Goal: Transaction & Acquisition: Book appointment/travel/reservation

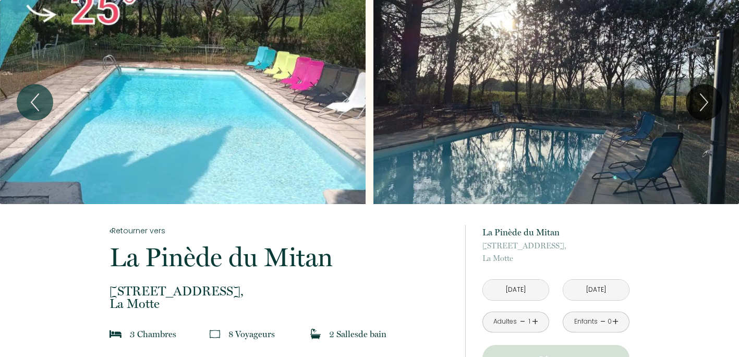
scroll to position [104, 0]
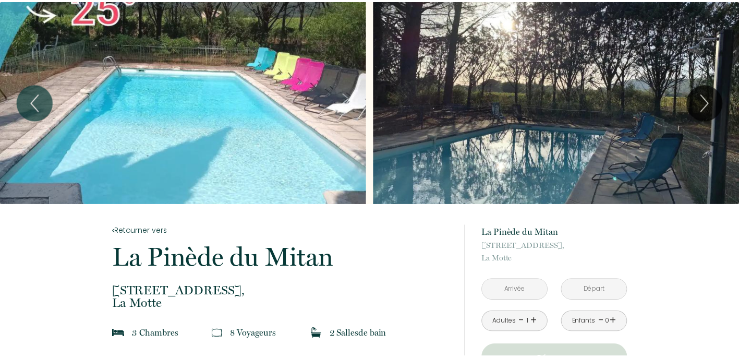
scroll to position [104, 0]
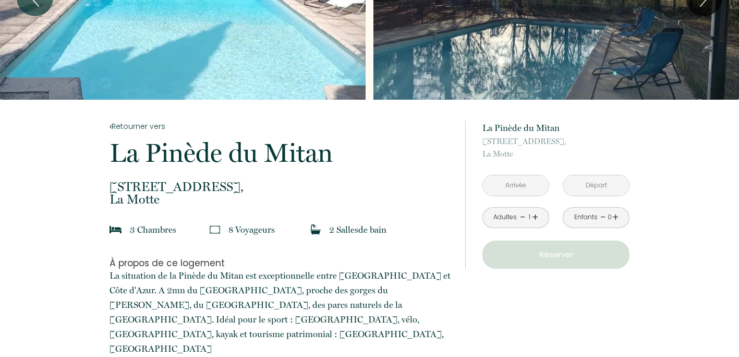
click at [514, 184] on input "text" at bounding box center [516, 185] width 66 height 20
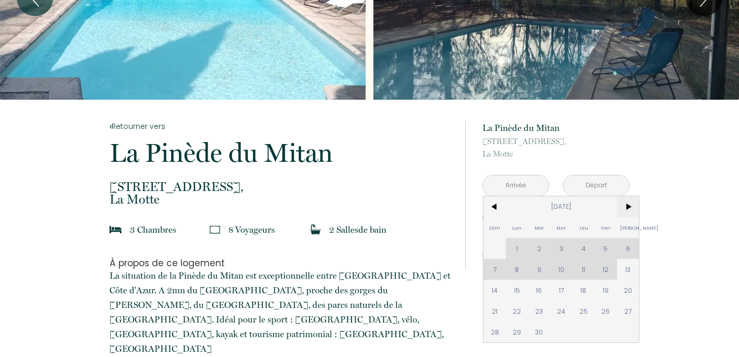
click at [629, 204] on span ">" at bounding box center [628, 206] width 22 height 21
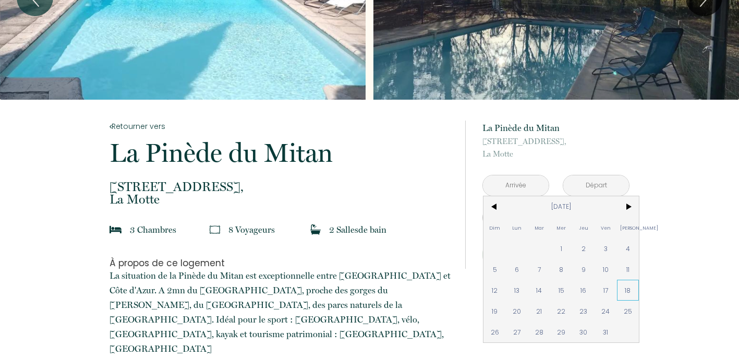
click at [624, 286] on span "18" at bounding box center [628, 289] width 22 height 21
type input "[PERSON_NAME] [DATE]"
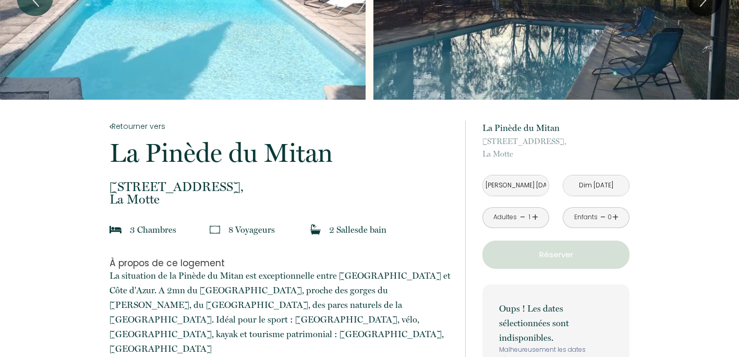
click at [608, 184] on input "Dim [DATE]" at bounding box center [596, 185] width 66 height 20
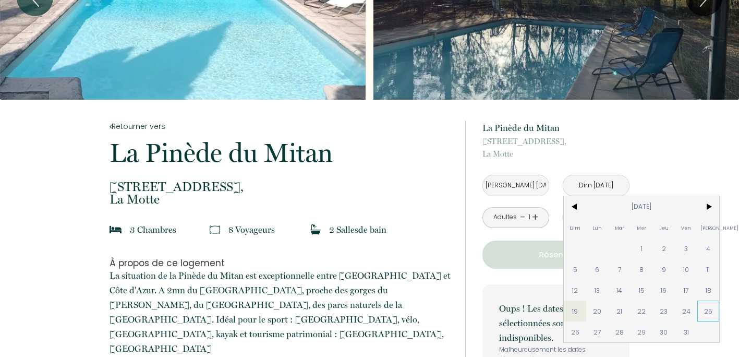
click at [706, 312] on span "25" at bounding box center [708, 310] width 22 height 21
type input "[PERSON_NAME] [DATE]"
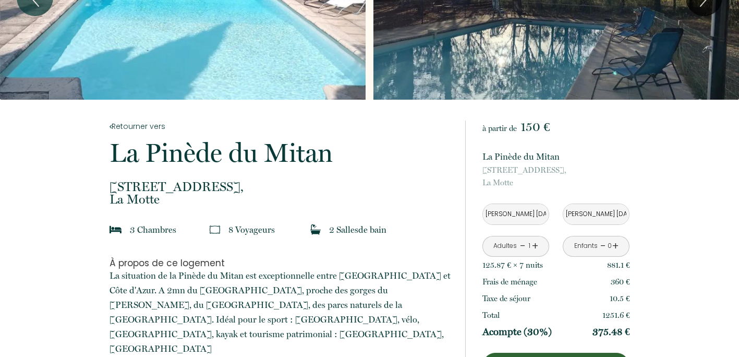
click at [535, 245] on link "+" at bounding box center [535, 246] width 6 height 16
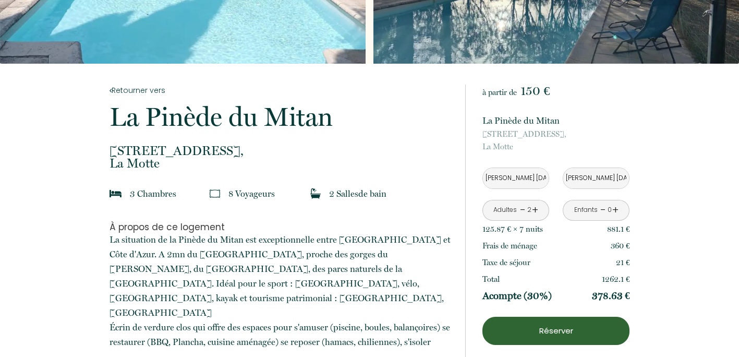
scroll to position [209, 0]
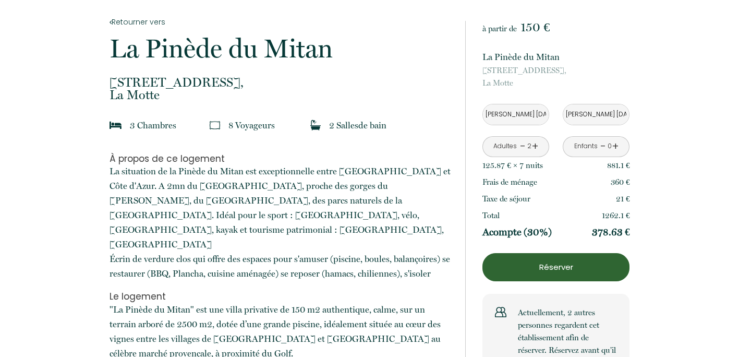
click at [617, 146] on link "+" at bounding box center [615, 146] width 6 height 16
click at [562, 266] on p "Réserver" at bounding box center [556, 267] width 140 height 13
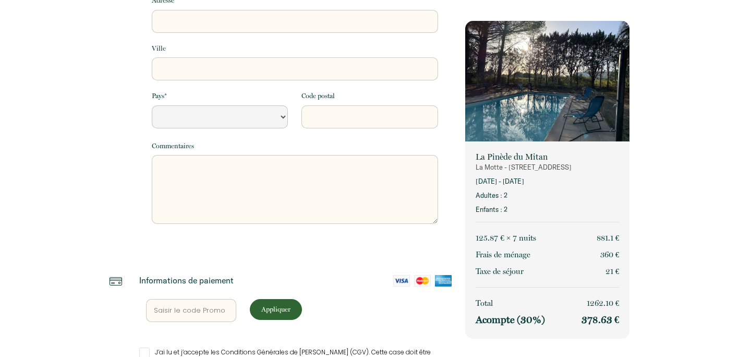
scroll to position [1, 0]
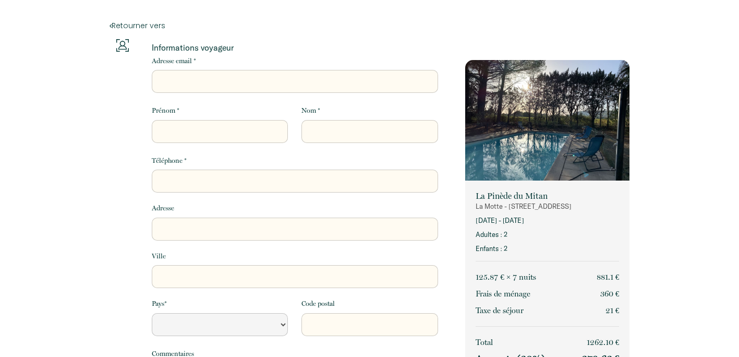
select select "Default select example"
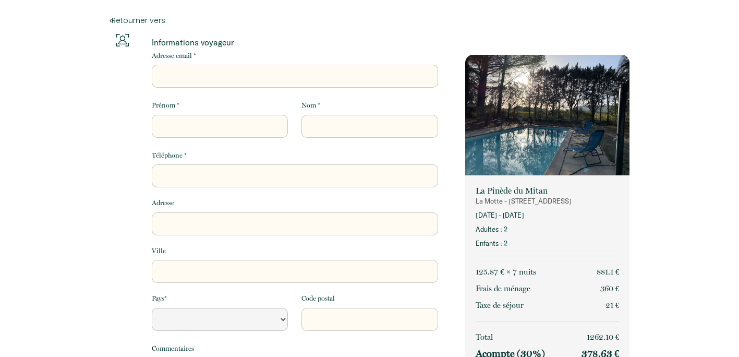
scroll to position [0, 0]
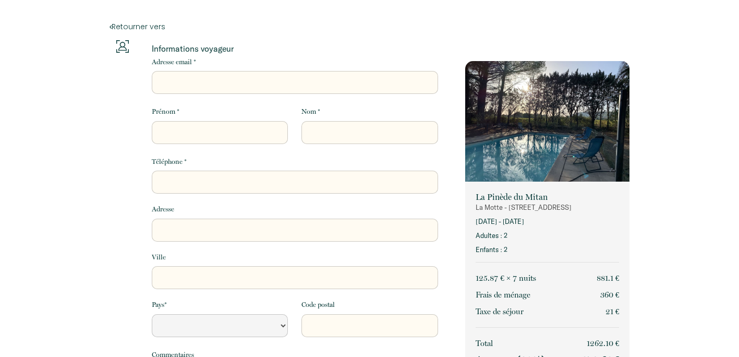
click at [187, 90] on input "Adresse email *" at bounding box center [295, 82] width 286 height 23
type input "f"
select select "Default select example"
type input "fa"
select select "Default select example"
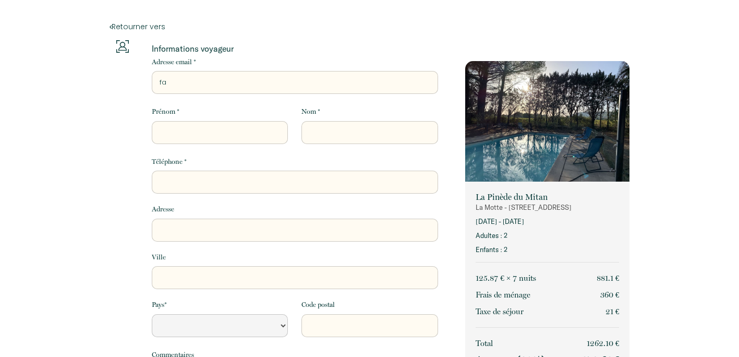
type input "fam"
select select "Default select example"
type input "fami"
select select "Default select example"
type input "famil"
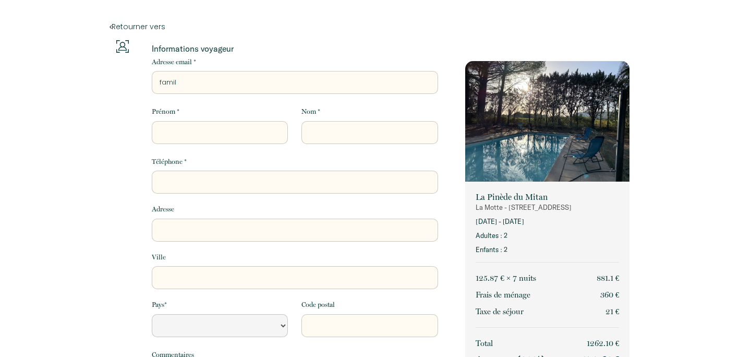
select select "Default select example"
type input "famill"
select select "Default select example"
type input "famille"
select select "Default select example"
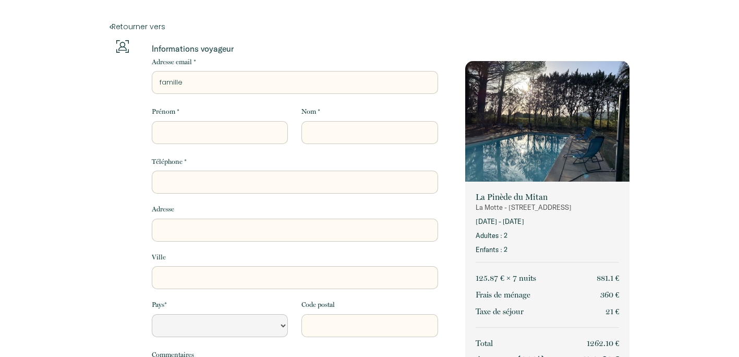
type input "famillec"
select select "Default select example"
type input "familleco"
select select "Default select example"
type input "famillecor"
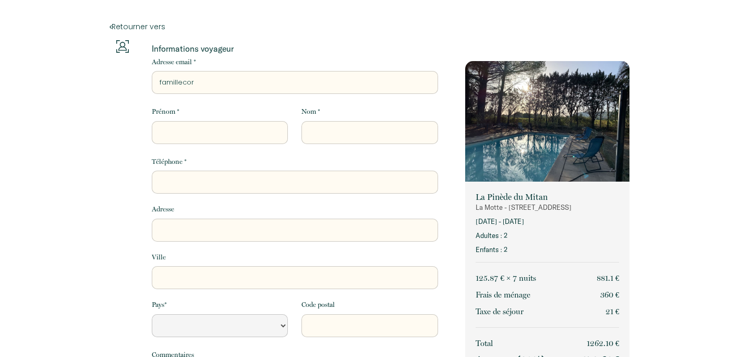
select select "Default select example"
type input "famillecorn"
select select "Default select example"
type input "famillecornu"
select select "Default select example"
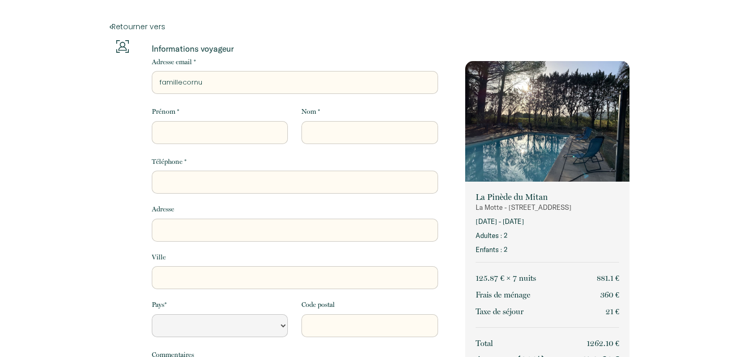
type input "famillecornut"
select select "Default select example"
type input "famillecornuty"
select select "Default select example"
type input "famillecornuty@"
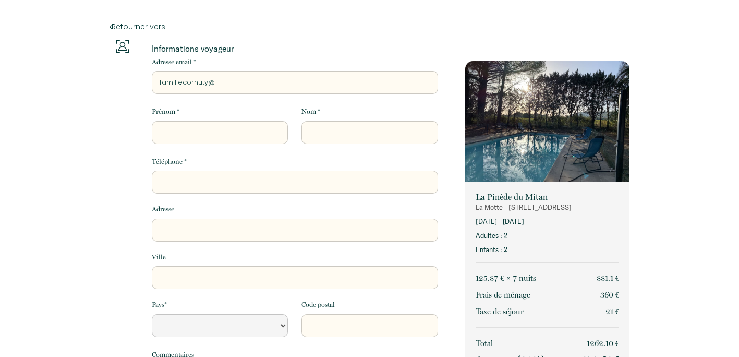
select select "Default select example"
type input "famillecornuty@g"
select select "Default select example"
type input "famillecornuty@gm"
select select "Default select example"
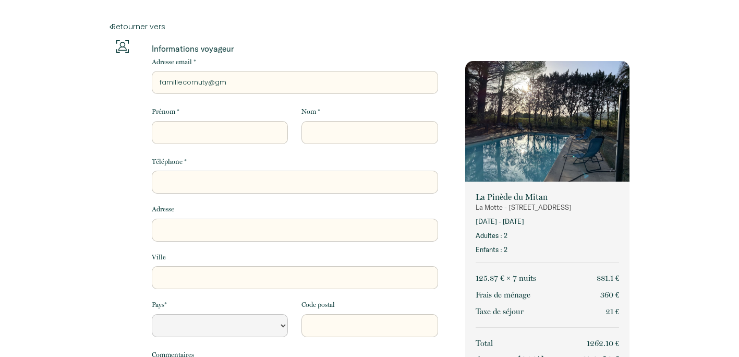
type input "famillecornuty@gma"
select select "Default select example"
type input "famillecornuty@gmai"
select select "Default select example"
type input "[EMAIL_ADDRESS]"
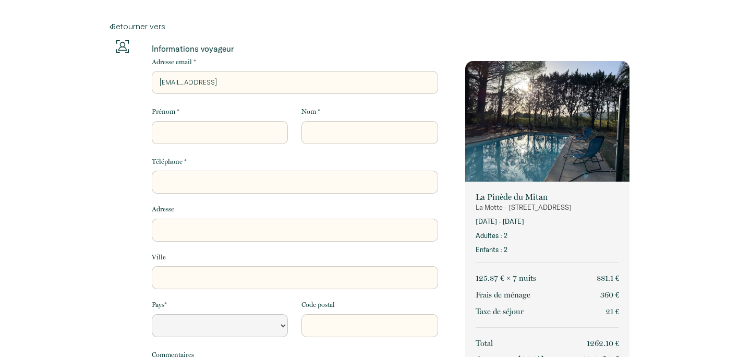
select select "Default select example"
type input "[EMAIL_ADDRESS]."
select select "Default select example"
type input "famillecornuty@gmail.c"
select select "Default select example"
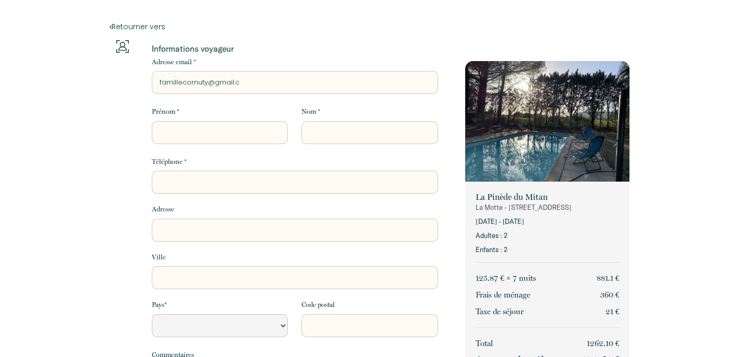
type input "[EMAIL_ADDRESS][DOMAIN_NAME]"
select select "Default select example"
type input "[EMAIL_ADDRESS][DOMAIN_NAME]"
select select "Default select example"
type input "[EMAIL_ADDRESS][DOMAIN_NAME]"
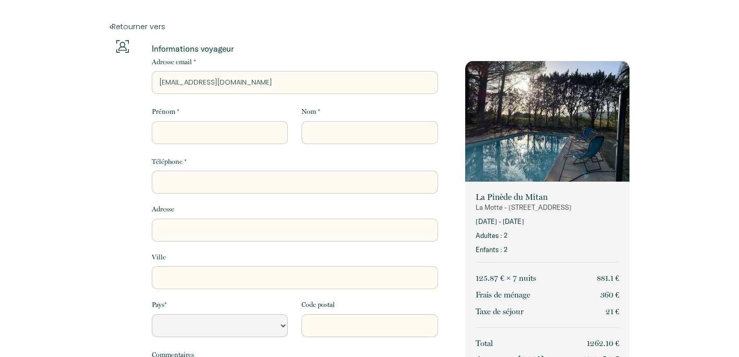
click at [234, 130] on input "Prénom *" at bounding box center [220, 132] width 136 height 23
click at [214, 134] on input "Prénom *" at bounding box center [220, 132] width 136 height 23
type input "C"
select select "Default select example"
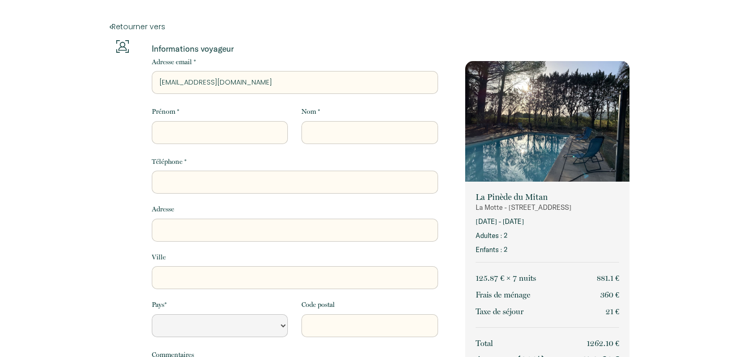
type input "N"
select select "Default select example"
type input "NI"
select select "Default select example"
type input "N"
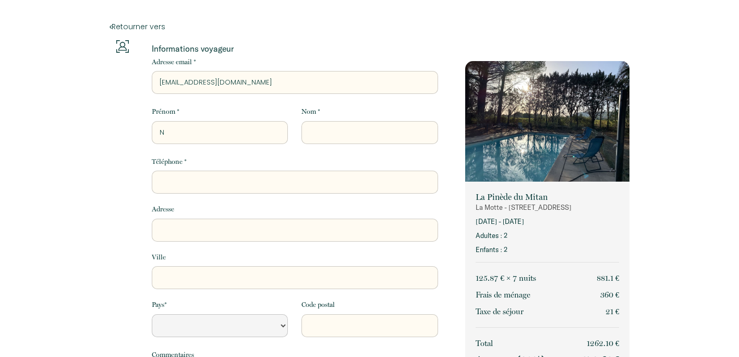
select select "Default select example"
type input "Ni"
select select "Default select example"
type input "Nic"
select select "Default select example"
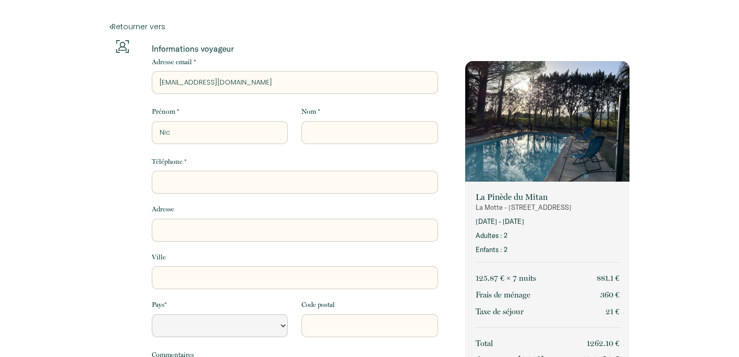
type input "Nico"
select select "Default select example"
type input "Nicol"
select select "Default select example"
type input "[PERSON_NAME]"
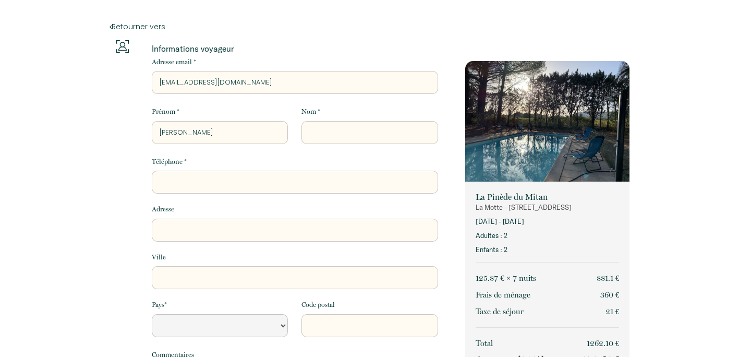
select select "Default select example"
type input "[PERSON_NAME]"
select select "Default select example"
type input "[PERSON_NAME]"
click at [325, 133] on input "Nom *" at bounding box center [369, 132] width 136 height 23
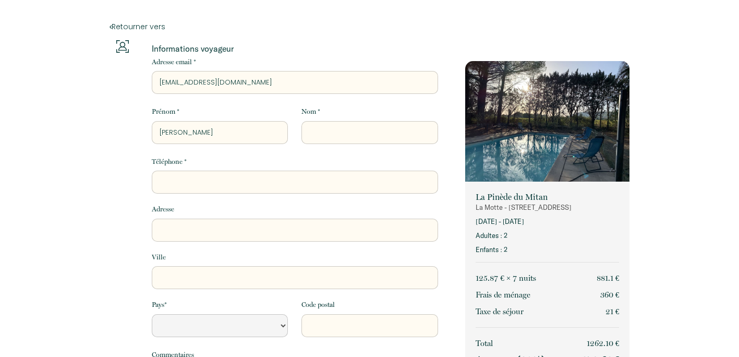
type input "C"
select select "Default select example"
type input "Co"
select select "Default select example"
type input "Cor"
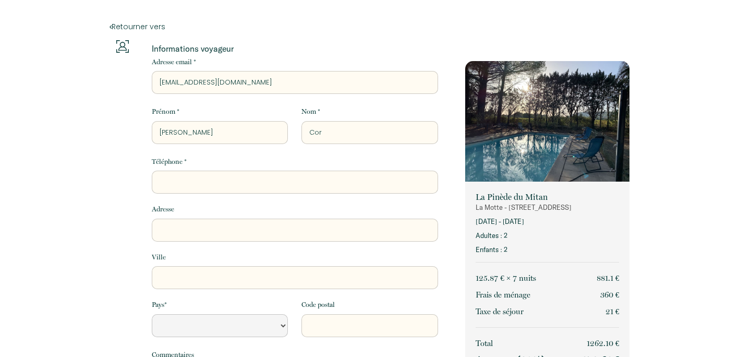
select select "Default select example"
type input "Corn"
select select "Default select example"
type input "[DEMOGRAPHIC_DATA]"
select select "Default select example"
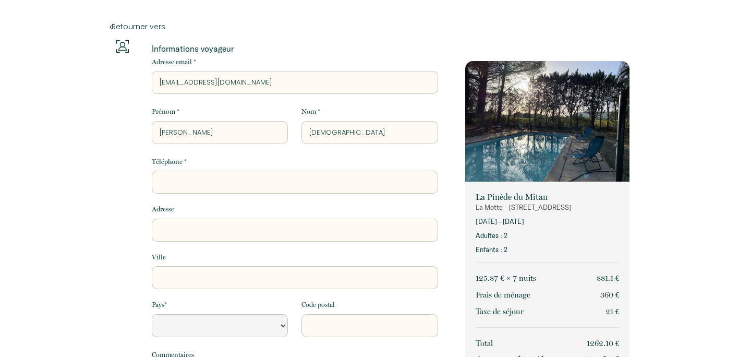
type input "Cornut"
select select "Default select example"
type input "Cornuty"
select select "Default select example"
type input "Cornuty"
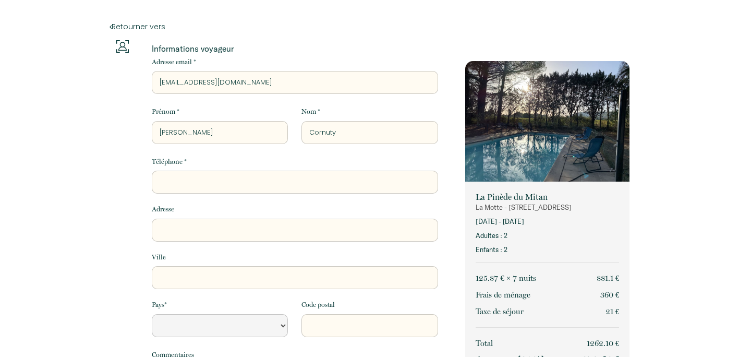
click at [173, 180] on input "Téléphone *" at bounding box center [295, 181] width 286 height 23
type input "0"
select select "Default select example"
type input "06"
select select "Default select example"
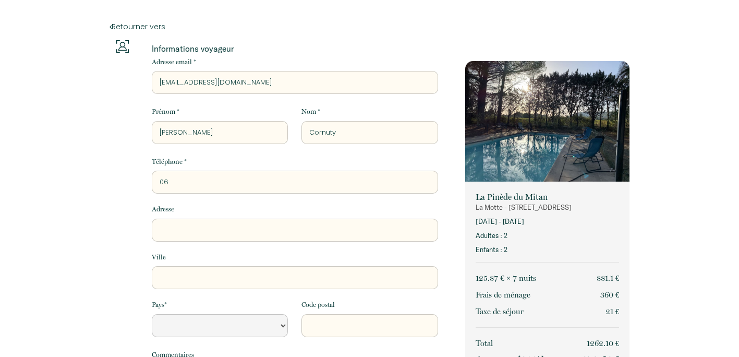
type input "065"
select select "Default select example"
type input "0651"
select select "Default select example"
type input "06510"
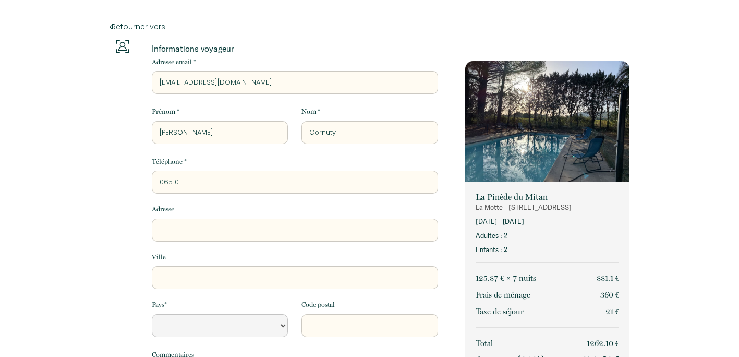
select select "Default select example"
type input "065105"
select select "Default select example"
type input "0651057"
select select "Default select example"
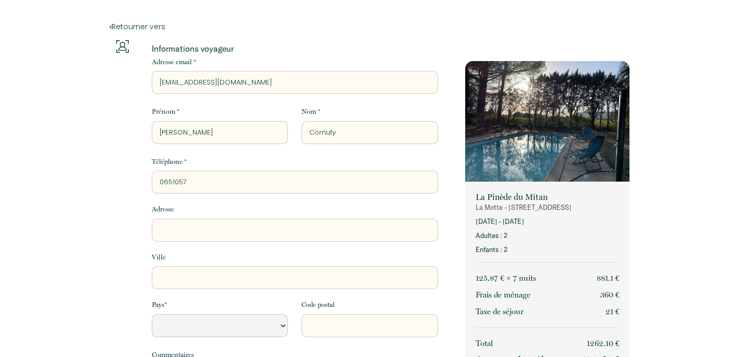
type input "06510577"
select select "Default select example"
type input "065105772"
select select "Default select example"
type input "0651057720"
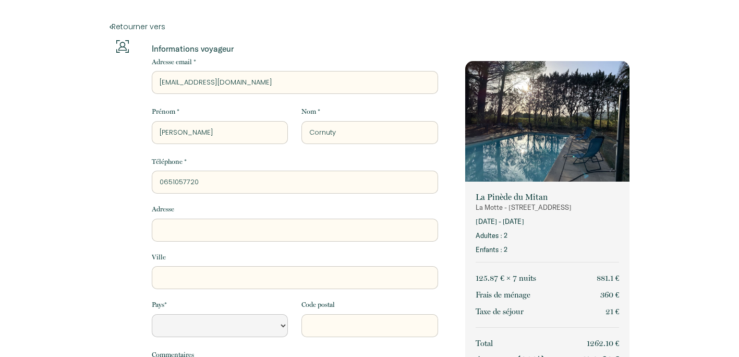
select select "Default select example"
type input "0651057720"
click at [195, 231] on input "Adresse" at bounding box center [295, 229] width 286 height 23
type input "1"
select select "Default select example"
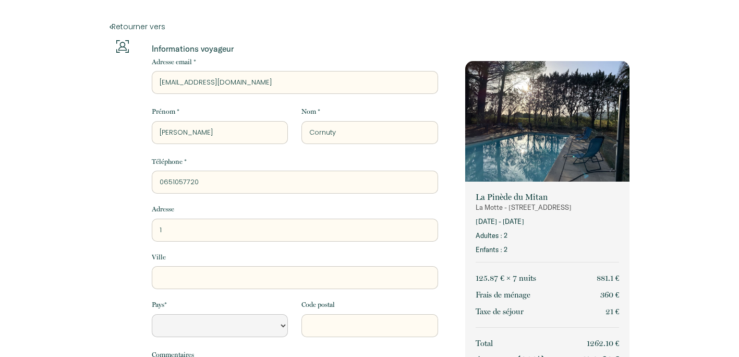
type input "13"
select select "Default select example"
type input "13"
select select "Default select example"
type input "13 r"
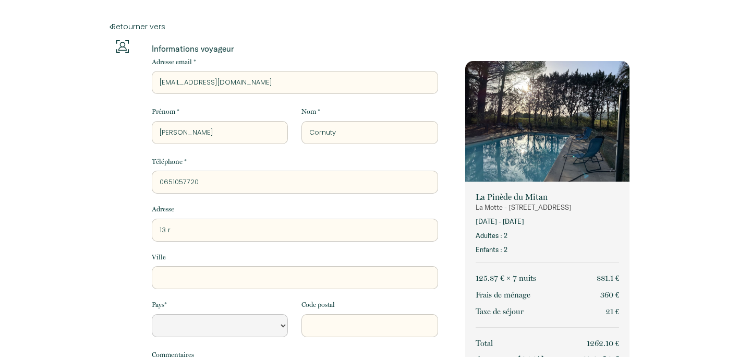
select select "Default select example"
type input "13 re"
select select "Default select example"
type input "13 r"
select select "Default select example"
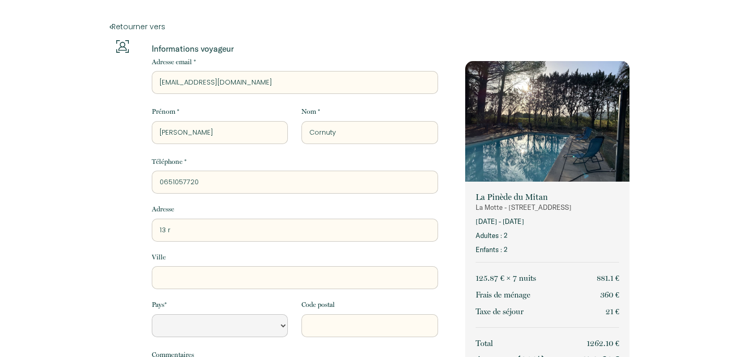
type input "13 ru"
select select "Default select example"
type input "13 rue"
select select "Default select example"
type input "13 rue"
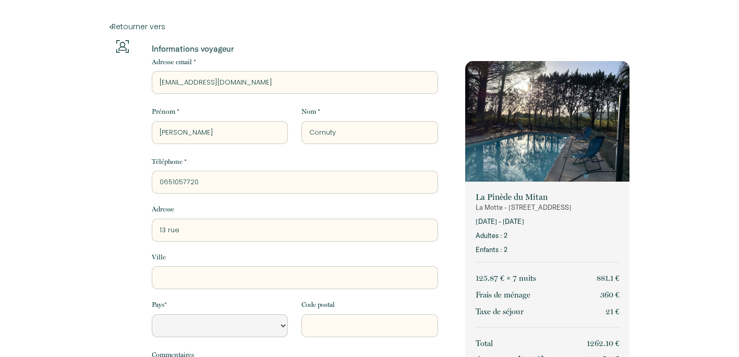
select select "Default select example"
type input "[STREET_ADDRESS]"
select select "Default select example"
type input "[STREET_ADDRESS]"
select select "Default select example"
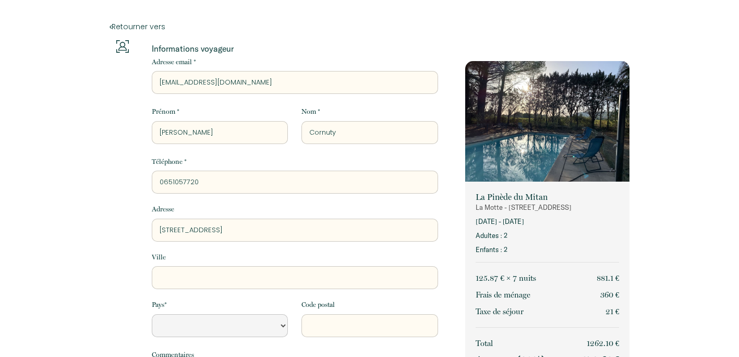
type input "[GEOGRAPHIC_DATA][PERSON_NAME]"
select select "Default select example"
type input "[STREET_ADDRESS]"
select select "Default select example"
type input "[STREET_ADDRESS][PERSON_NAME]"
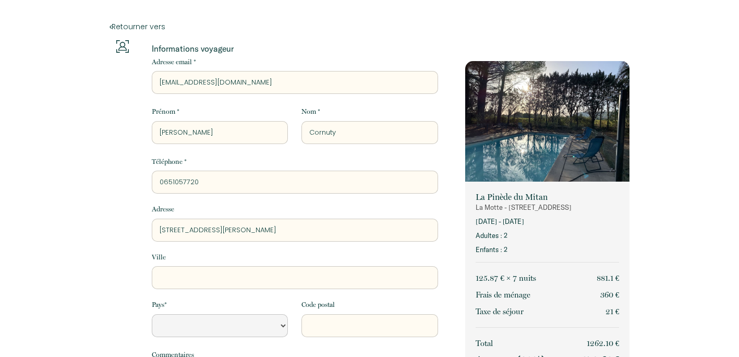
select select "Default select example"
type input "[STREET_ADDRESS][PERSON_NAME]"
select select "Default select example"
type input "[STREET_ADDRESS][PERSON_NAME]"
select select "Default select example"
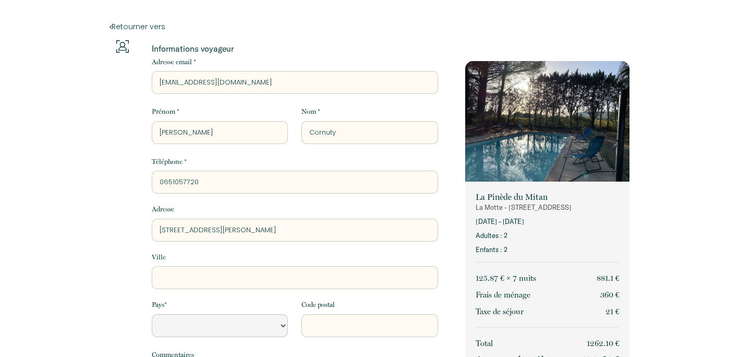
type input "[STREET_ADDRESS][PERSON_NAME]"
select select "Default select example"
type input "[STREET_ADDRESS][PERSON_NAME]"
select select "Default select example"
type input "[STREET_ADDRESS][PERSON_NAME]"
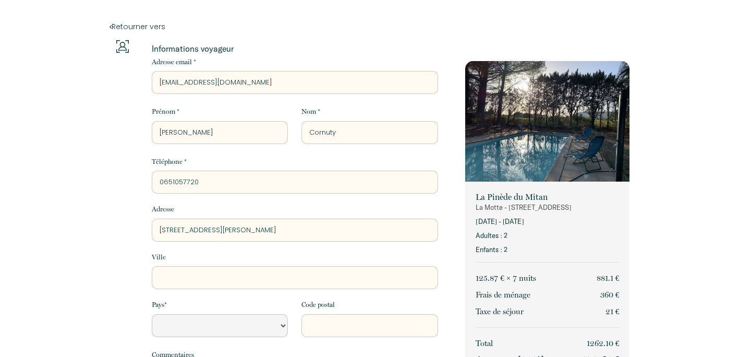
select select "Default select example"
type input "[STREET_ADDRESS][PERSON_NAME]"
select select "Default select example"
type input "[STREET_ADDRESS][PERSON_NAME]"
select select "Default select example"
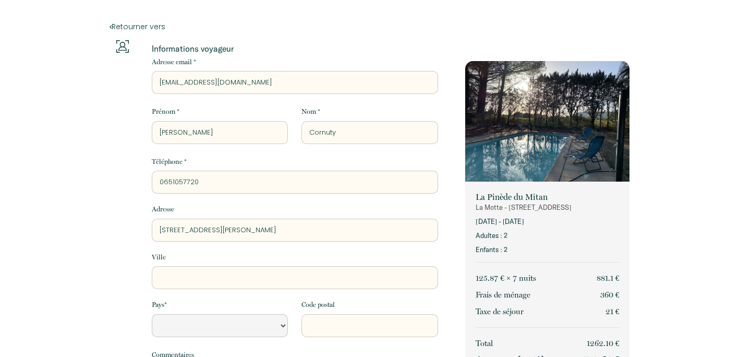
type input "[STREET_ADDRESS][PERSON_NAME]"
select select "Default select example"
type input "[STREET_ADDRESS][PERSON_NAME]"
select select "Default select example"
type input "[STREET_ADDRESS][PERSON_NAME]"
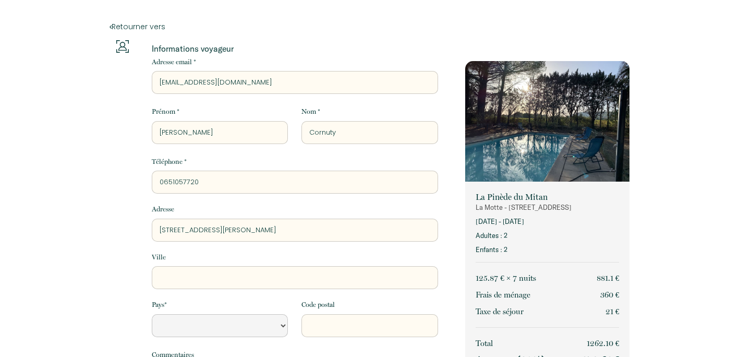
select select "Default select example"
type input "[STREET_ADDRESS][PERSON_NAME]"
select select "Default select example"
type input "[STREET_ADDRESS][PERSON_NAME]"
click at [186, 275] on input "Ville" at bounding box center [295, 277] width 286 height 23
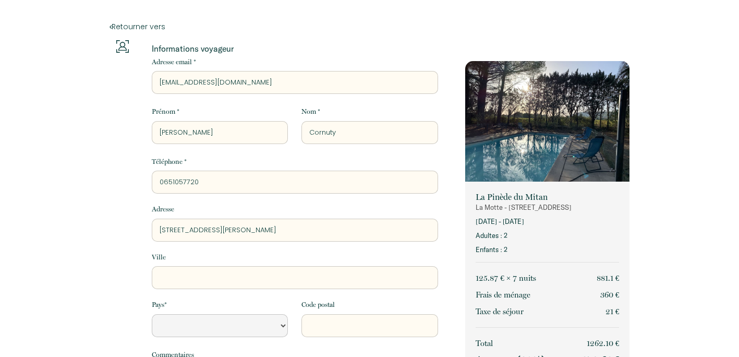
type input "A"
select select "Default select example"
type input "Ab"
select select "Default select example"
type input "A"
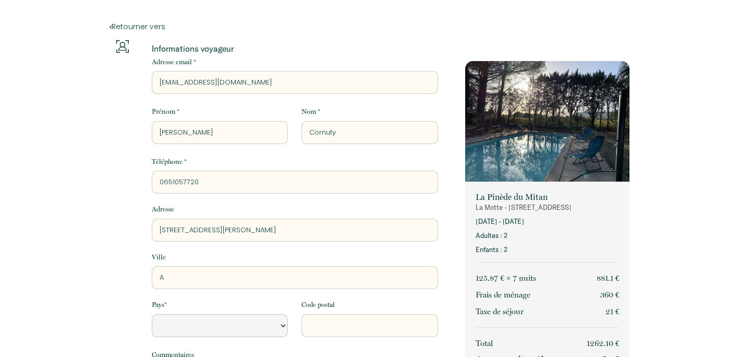
select select "Default select example"
type input "Al"
select select "Default select example"
type input "Alb"
select select "Default select example"
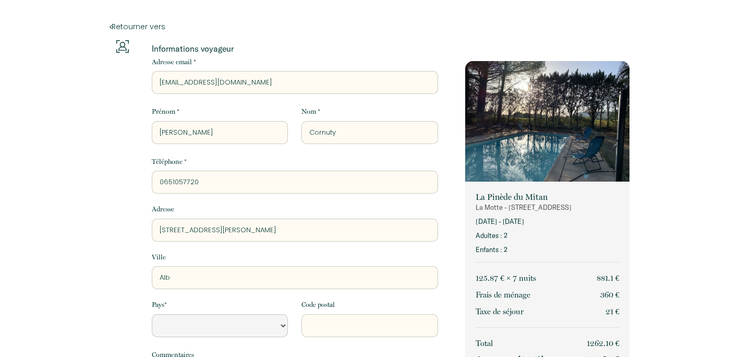
type input "Albe"
select select "Default select example"
type input "Alber"
select select "Default select example"
type input "Alberv"
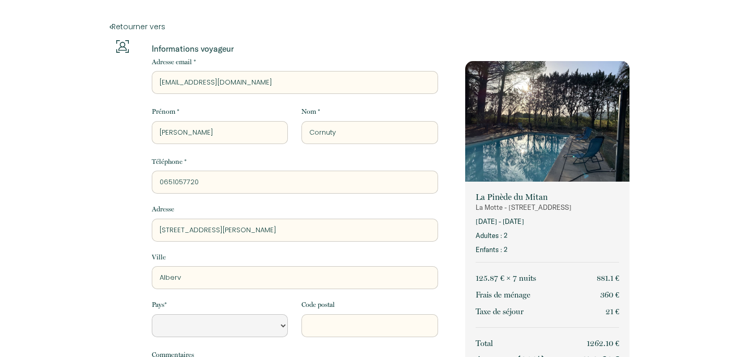
select select "Default select example"
type input "Albervi"
select select "Default select example"
type input "Albervil"
select select "Default select example"
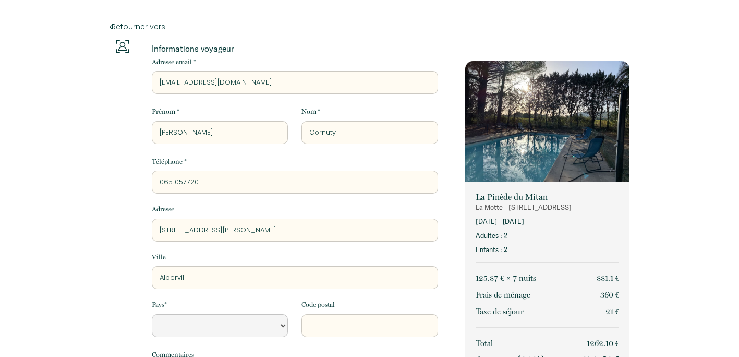
type input "Albervill"
select select "Default select example"
type input "[GEOGRAPHIC_DATA]"
select select "Default select example"
click at [177, 277] on input "[GEOGRAPHIC_DATA]" at bounding box center [295, 277] width 286 height 23
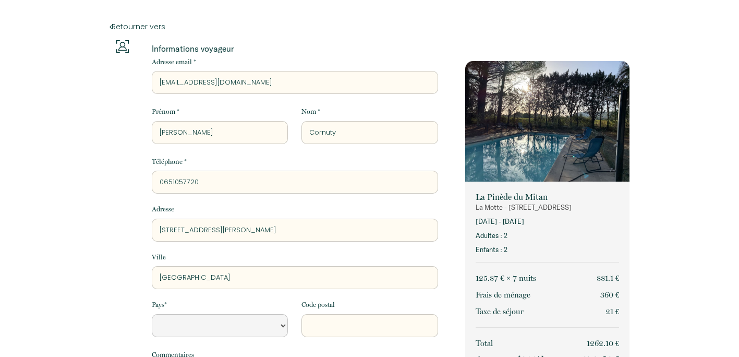
type input "[GEOGRAPHIC_DATA]"
select select "Default select example"
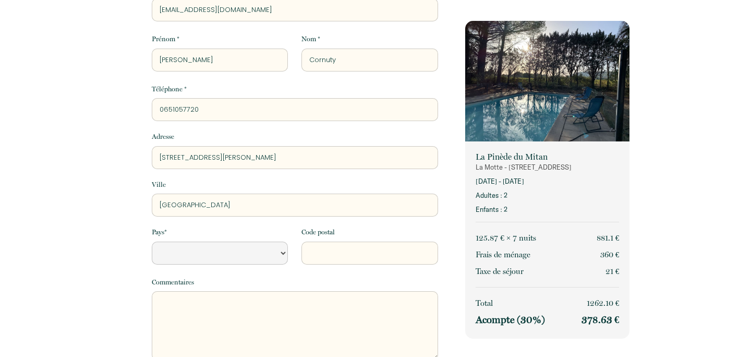
scroll to position [104, 0]
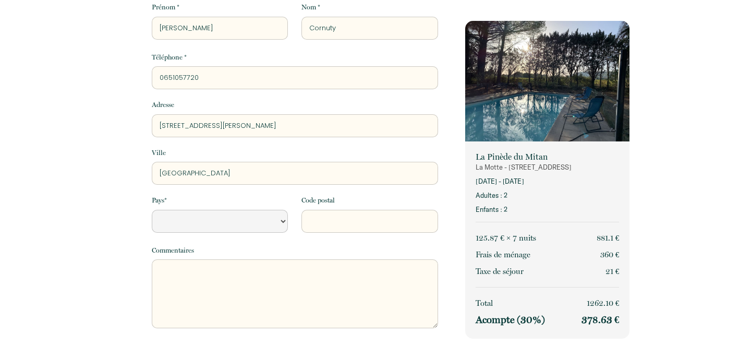
type input "[GEOGRAPHIC_DATA]"
click at [280, 217] on select "[GEOGRAPHIC_DATA] [GEOGRAPHIC_DATA] [GEOGRAPHIC_DATA] [GEOGRAPHIC_DATA] [GEOGRA…" at bounding box center [220, 221] width 136 height 23
click at [152, 210] on select "[GEOGRAPHIC_DATA] [GEOGRAPHIC_DATA] [GEOGRAPHIC_DATA] [GEOGRAPHIC_DATA] [GEOGRA…" at bounding box center [220, 221] width 136 height 23
select select "FR"
click at [330, 212] on input "Code postal" at bounding box center [369, 221] width 136 height 23
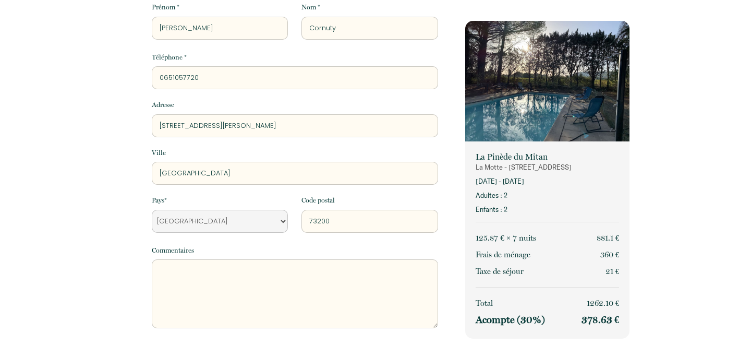
type input "73200"
click at [269, 239] on div "Pays * [GEOGRAPHIC_DATA] [GEOGRAPHIC_DATA] [GEOGRAPHIC_DATA] [GEOGRAPHIC_DATA] …" at bounding box center [294, 220] width 300 height 50
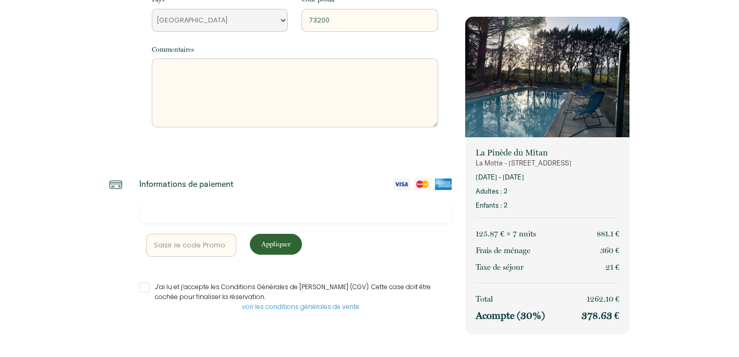
scroll to position [306, 0]
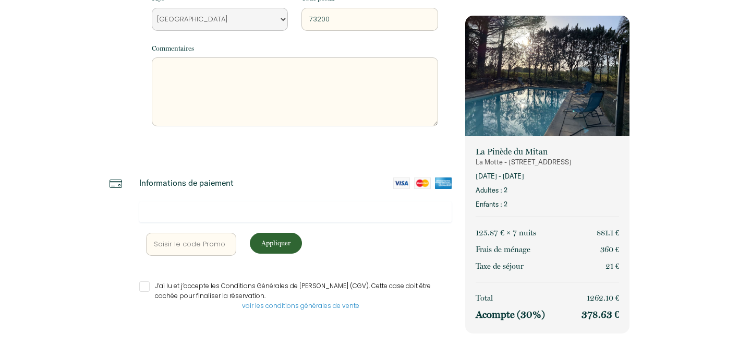
click at [143, 287] on input "J’ai lu et j’accepte les Conditions Générales de [PERSON_NAME] (CGV). Cette cas…" at bounding box center [295, 286] width 313 height 10
checkbox input "true"
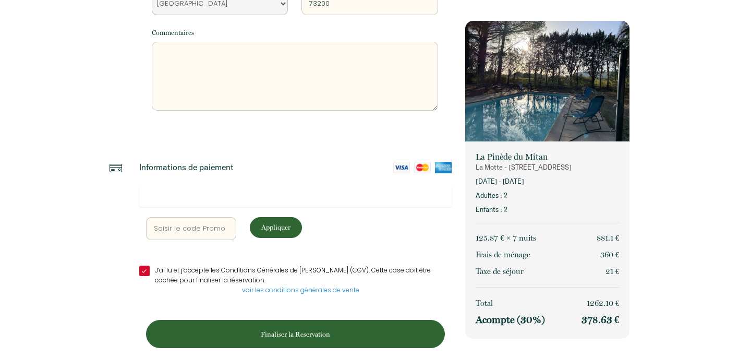
scroll to position [334, 0]
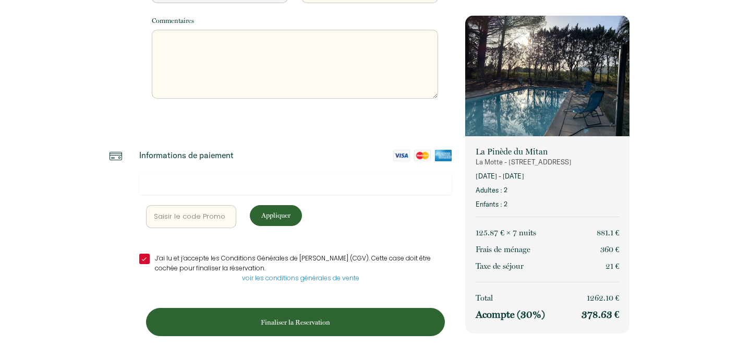
click at [306, 320] on p "Finaliser la Reservation" at bounding box center [295, 322] width 291 height 10
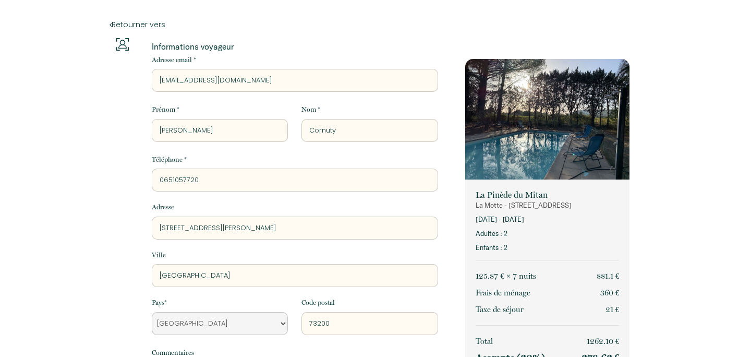
scroll to position [0, 0]
